Goal: Task Accomplishment & Management: Manage account settings

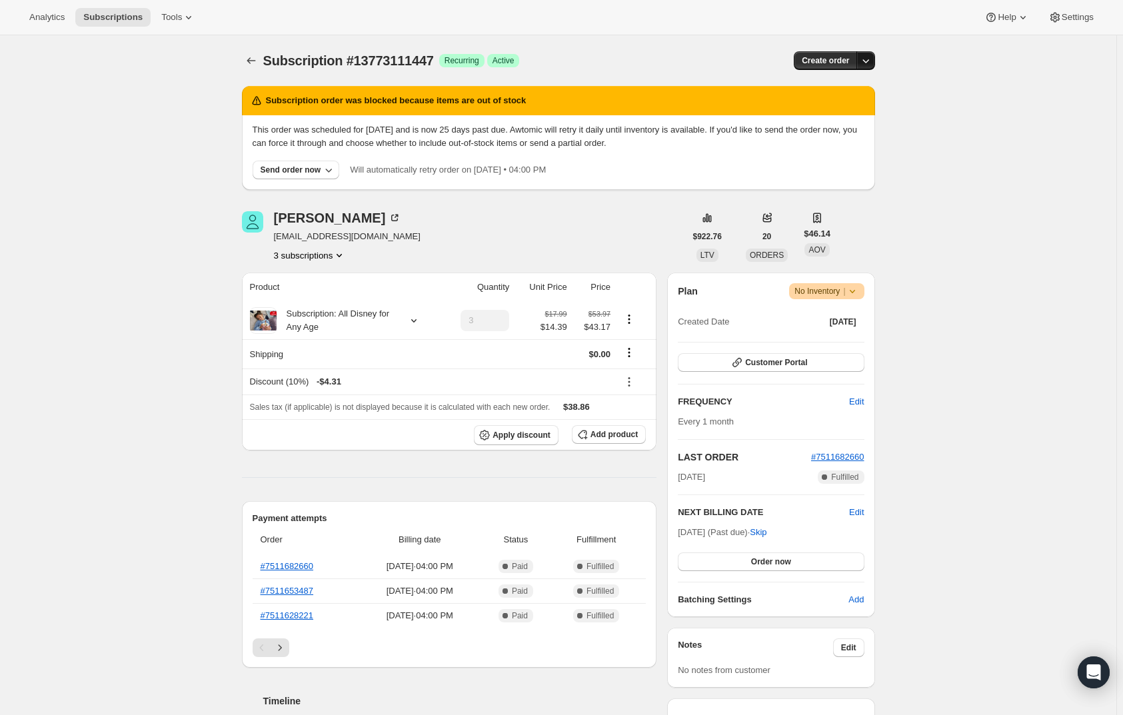
click at [868, 60] on icon "button" at bounding box center [865, 60] width 13 height 13
click at [626, 55] on div "Subscription #13773111447 Success Recurring Success Active" at bounding box center [456, 60] width 386 height 19
click at [787, 363] on span "Customer Portal" at bounding box center [776, 362] width 62 height 11
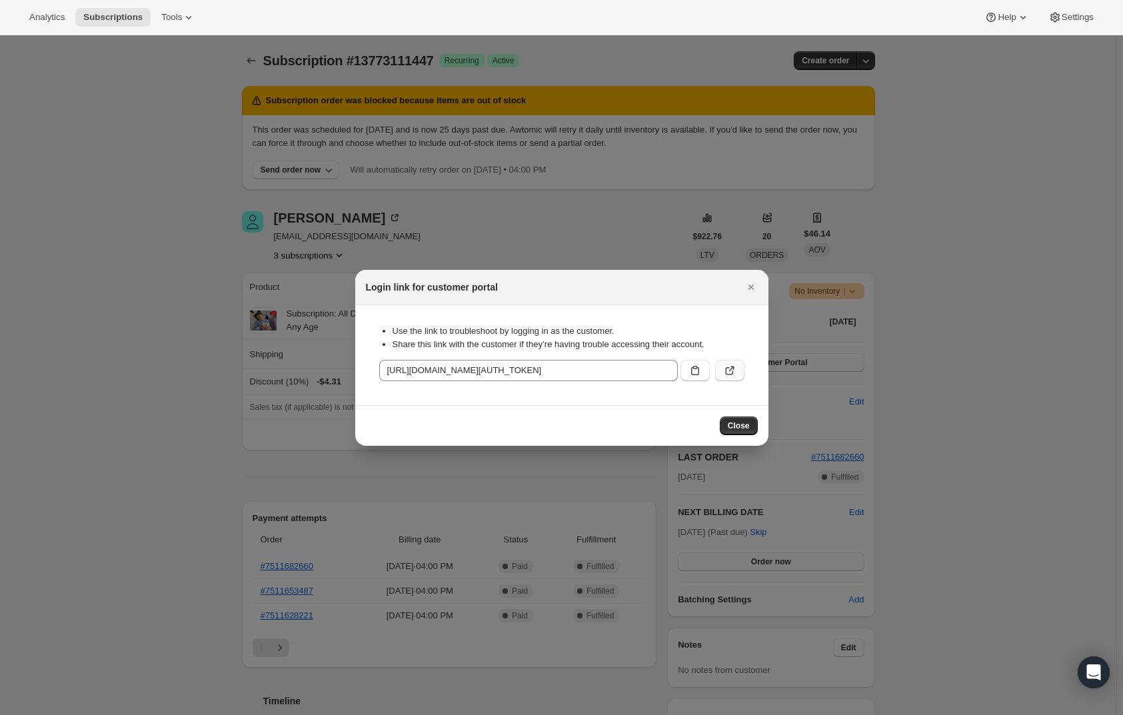
click at [718, 368] on button ":rc4:" at bounding box center [729, 370] width 29 height 21
click at [554, 161] on div at bounding box center [561, 357] width 1123 height 715
